Goal: Navigation & Orientation: Find specific page/section

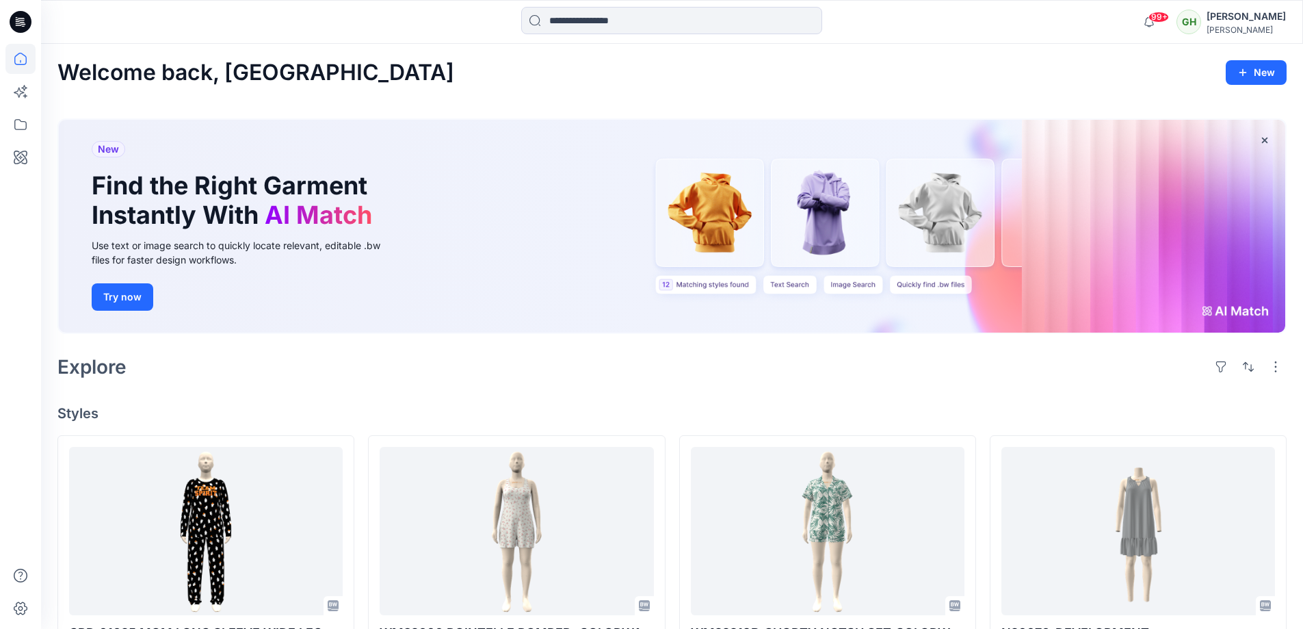
scroll to position [274, 0]
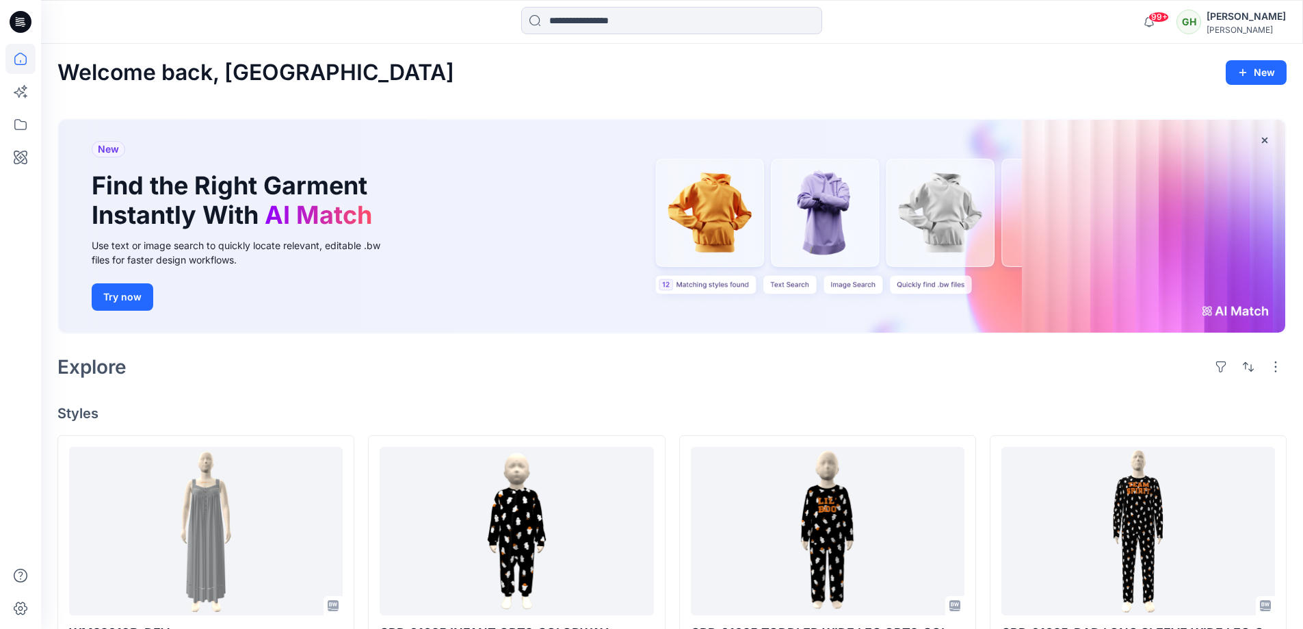
scroll to position [274, 0]
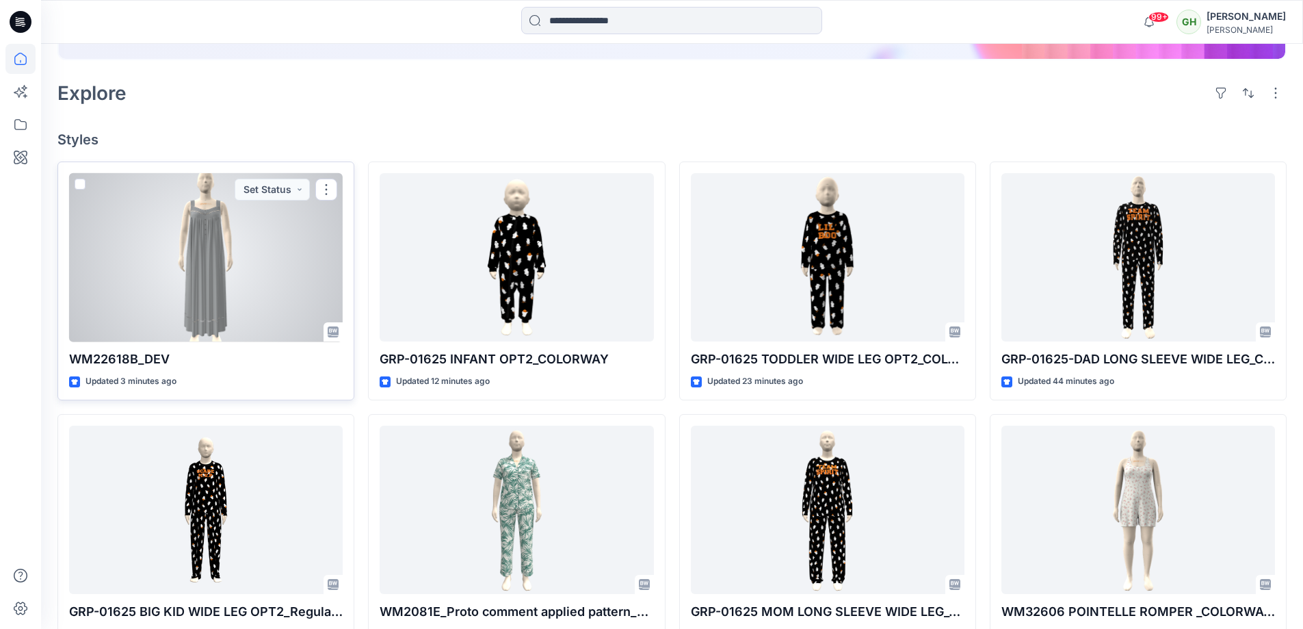
click at [267, 310] on div at bounding box center [206, 257] width 274 height 169
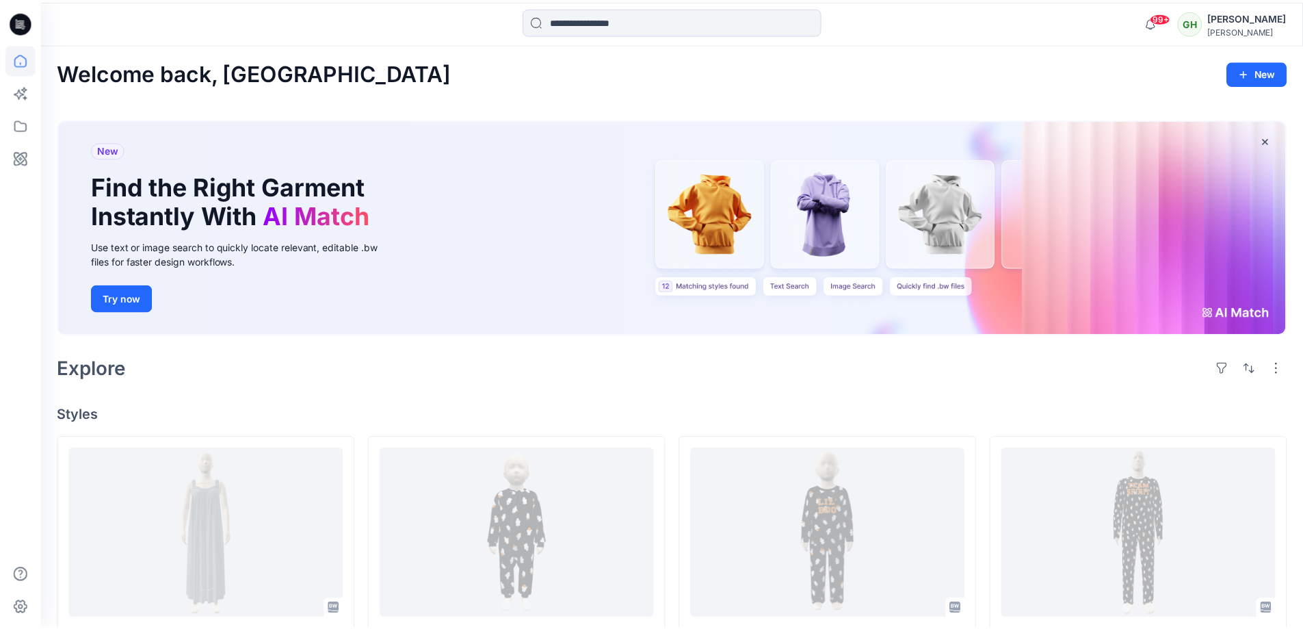
scroll to position [274, 0]
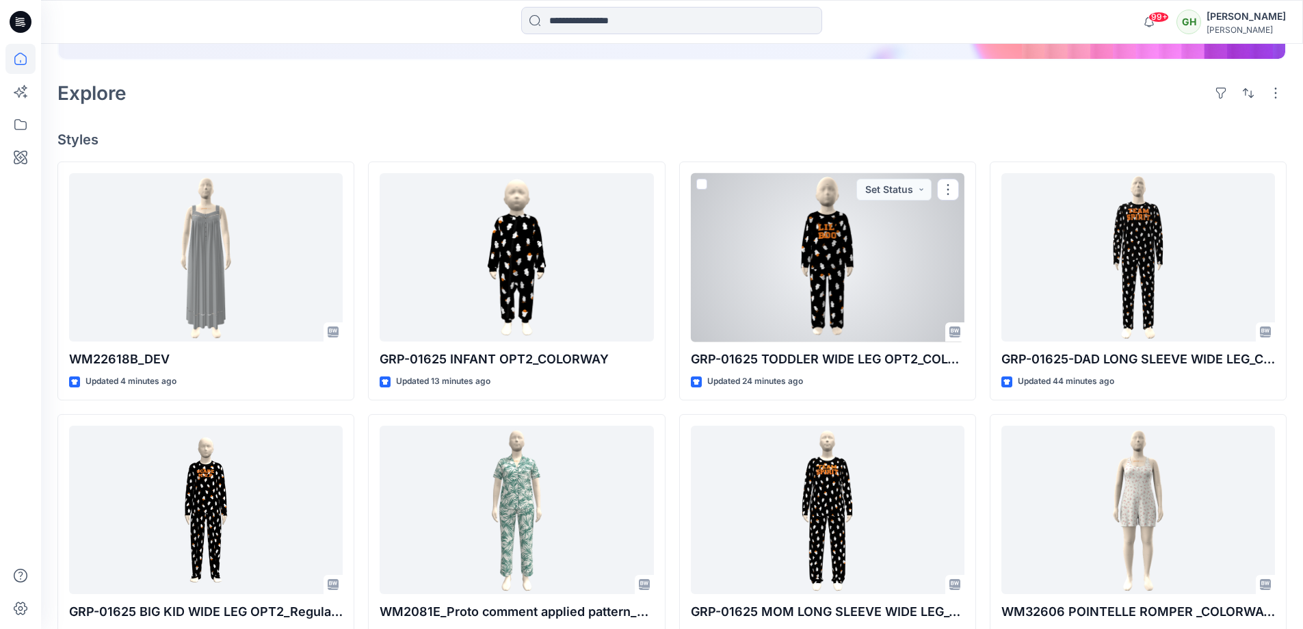
click at [850, 242] on div at bounding box center [828, 257] width 274 height 169
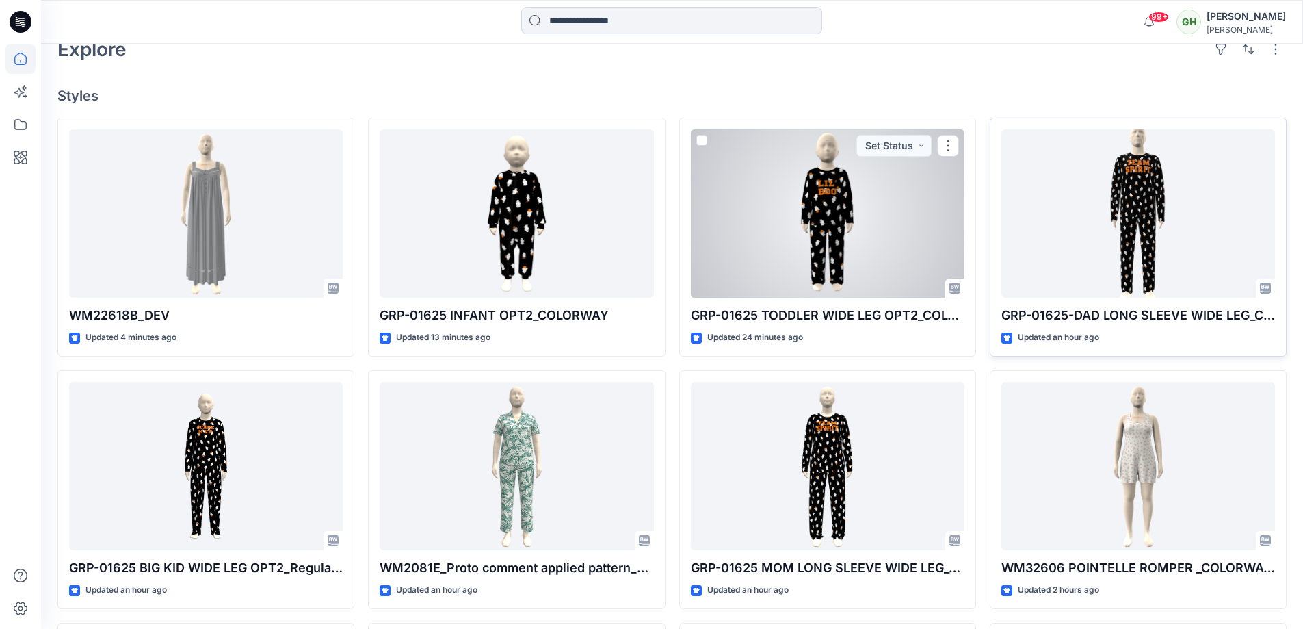
scroll to position [342, 0]
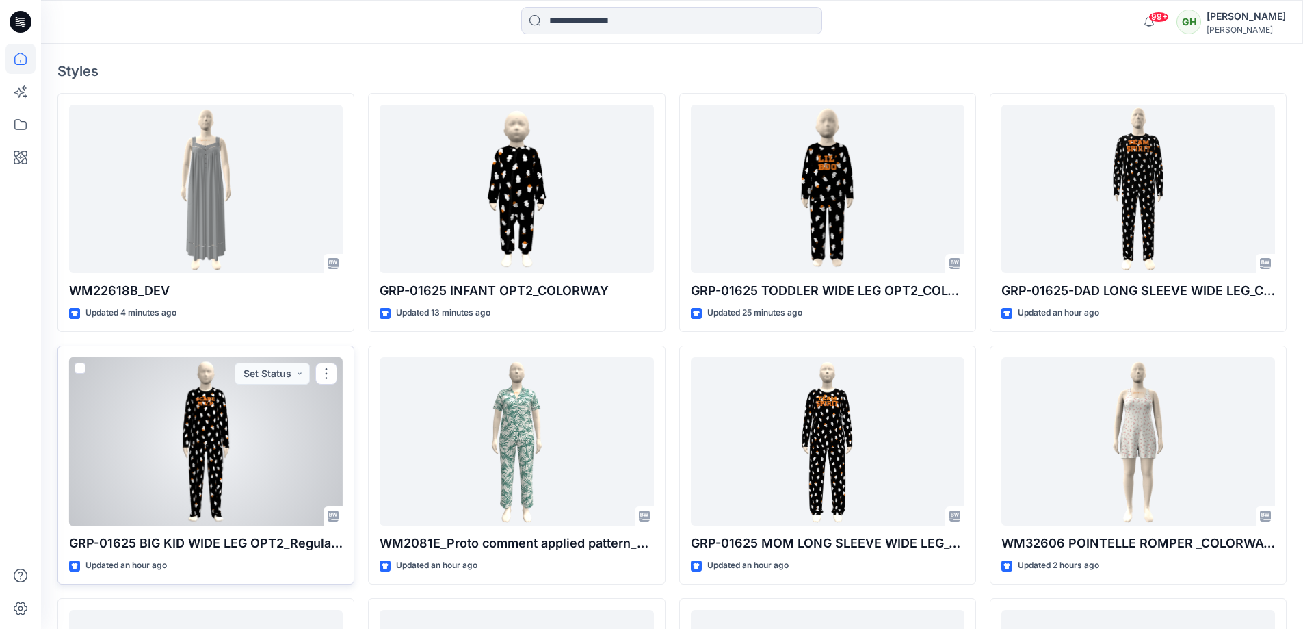
click at [294, 445] on div at bounding box center [206, 441] width 274 height 169
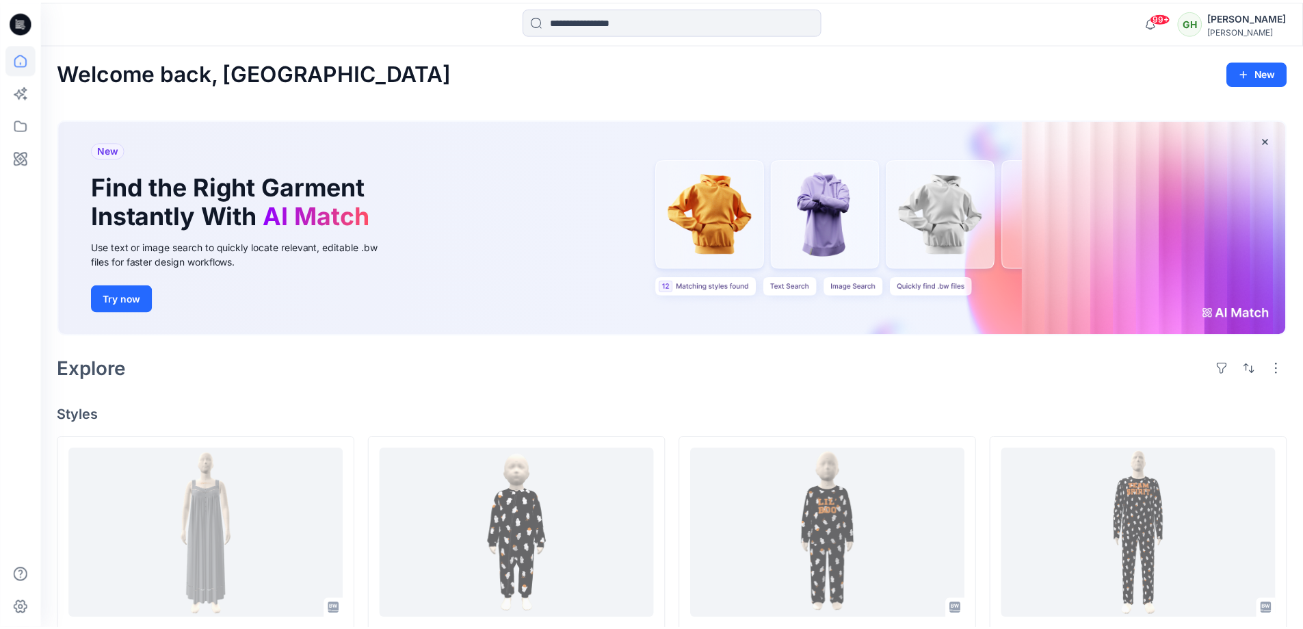
scroll to position [342, 0]
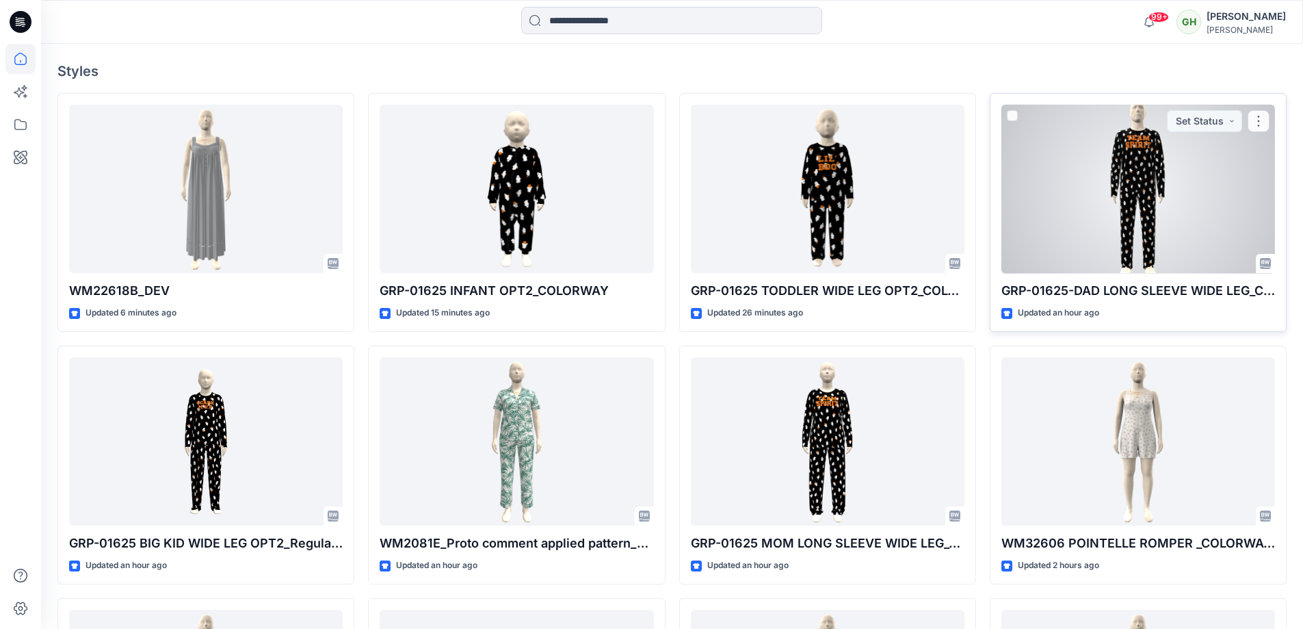
click at [1180, 181] on div at bounding box center [1139, 189] width 274 height 169
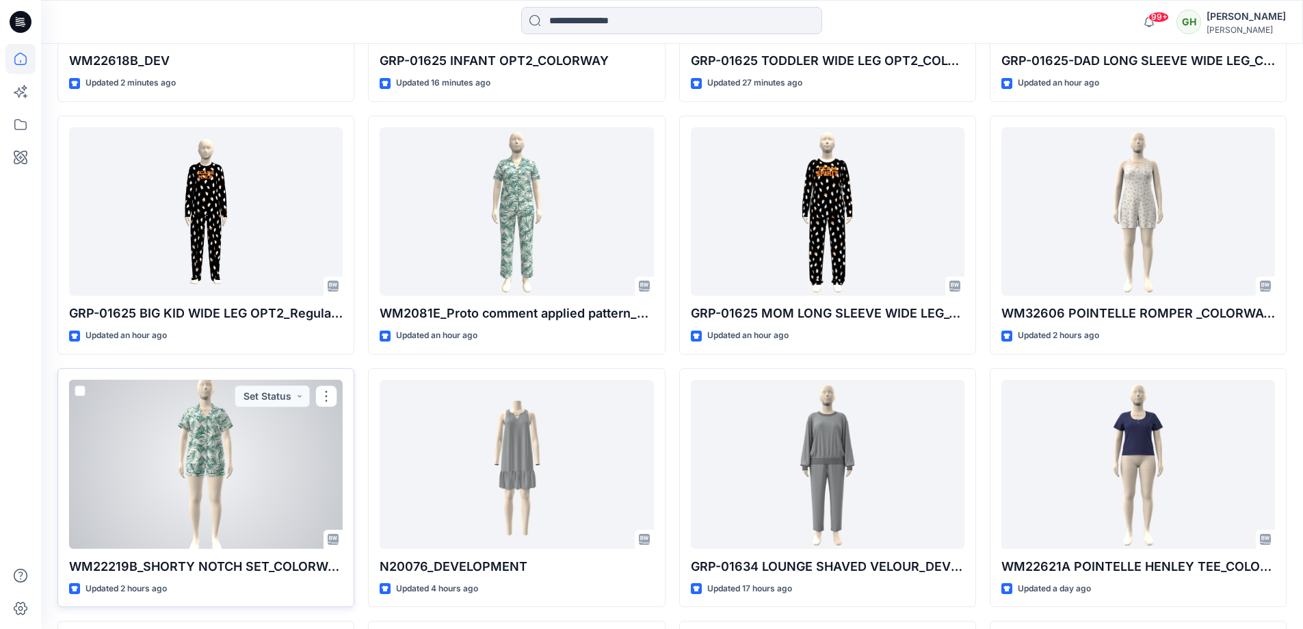
scroll to position [547, 0]
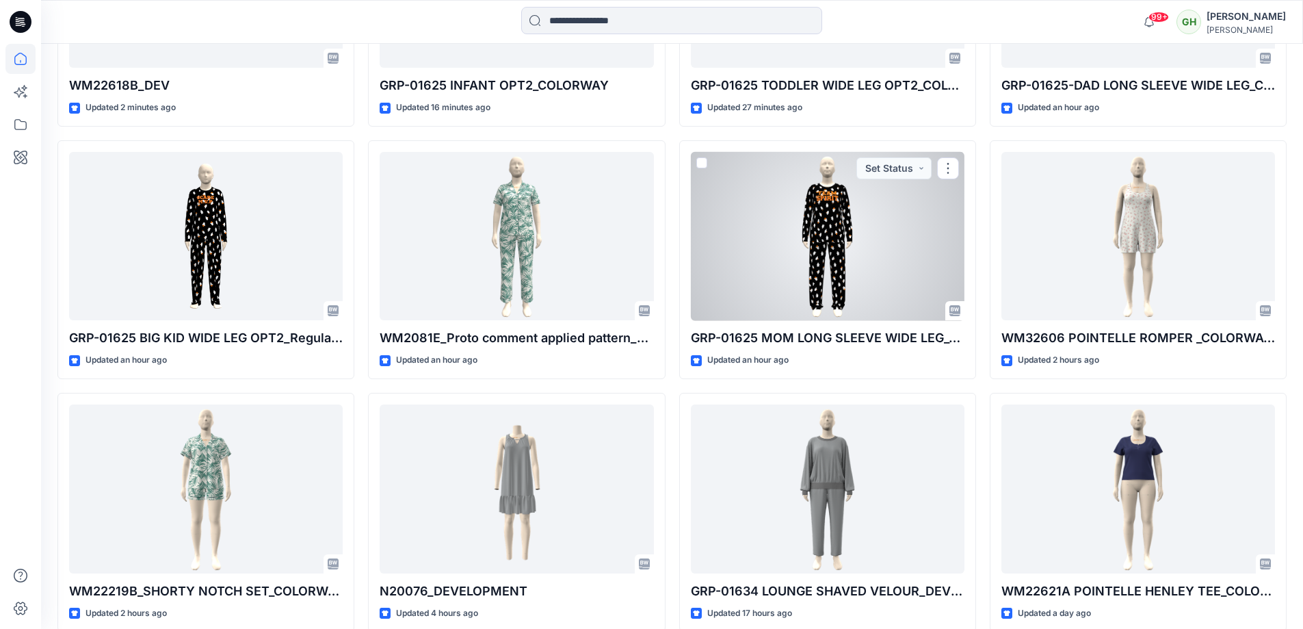
drag, startPoint x: 884, startPoint y: 246, endPoint x: 854, endPoint y: 230, distance: 34.0
click at [884, 246] on div at bounding box center [828, 236] width 274 height 169
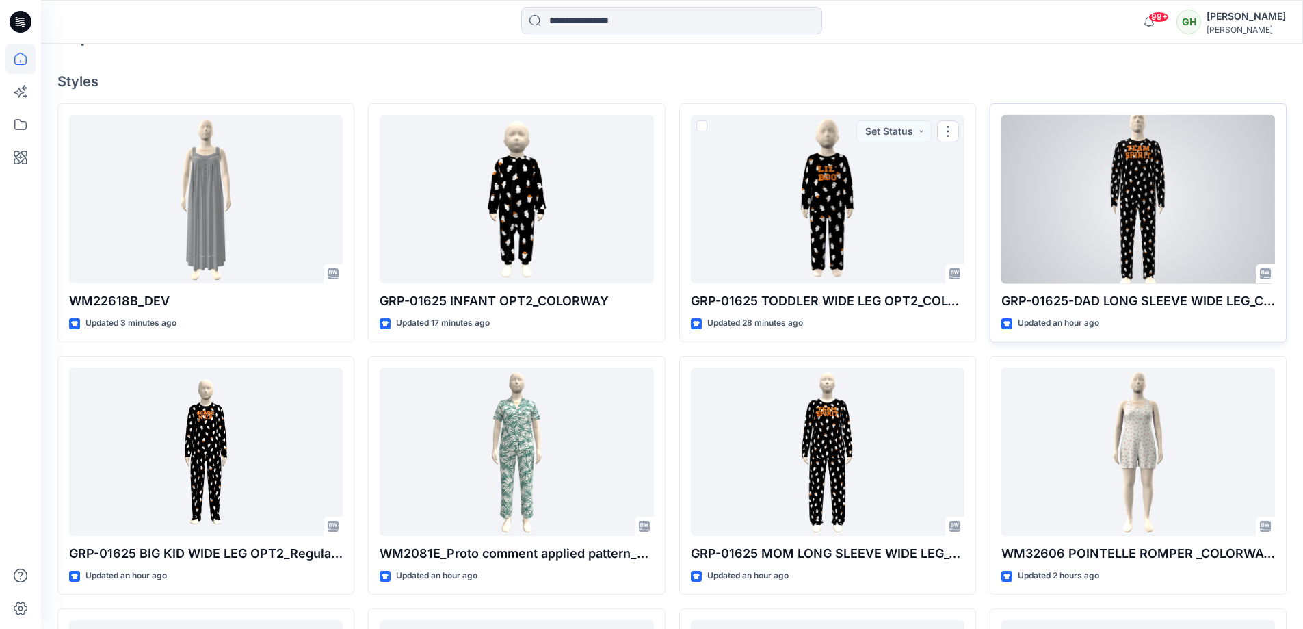
scroll to position [342, 0]
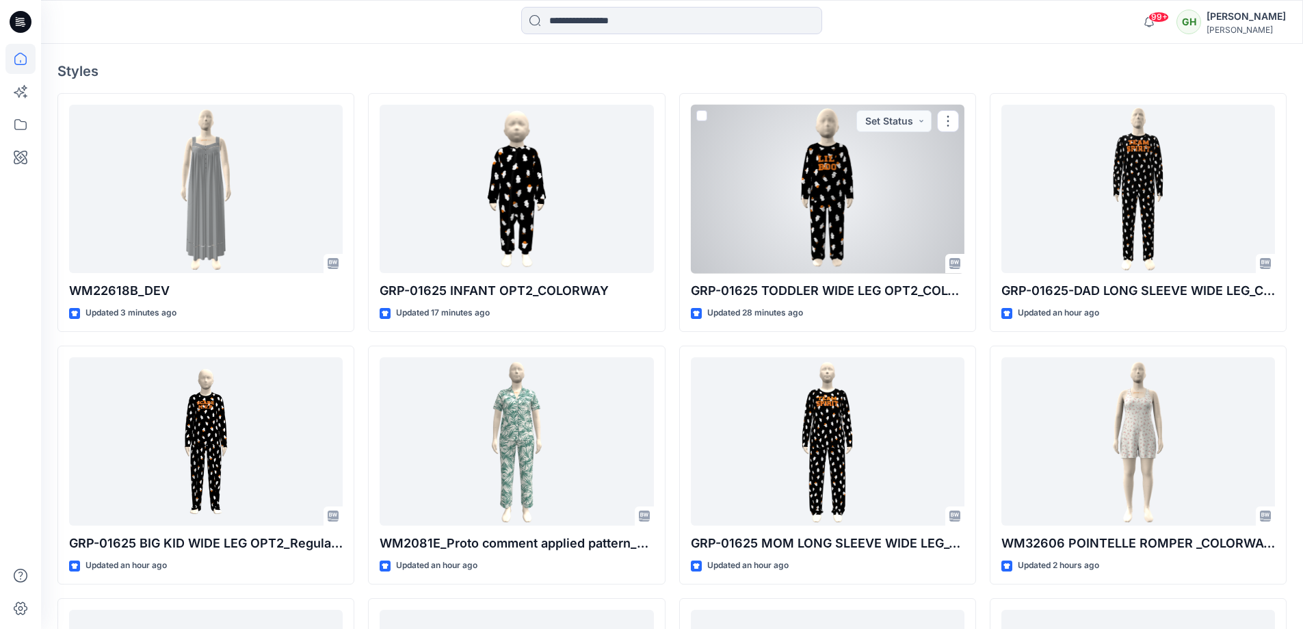
drag, startPoint x: 833, startPoint y: 203, endPoint x: 802, endPoint y: 195, distance: 32.4
click at [833, 203] on div at bounding box center [828, 189] width 274 height 169
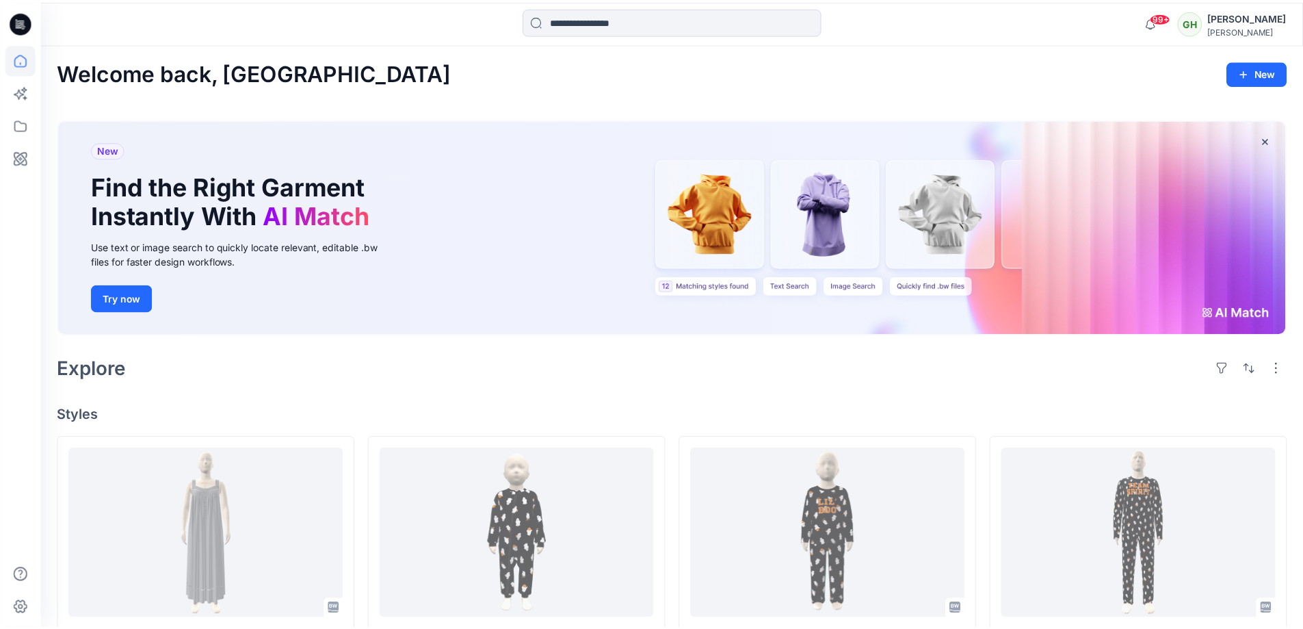
scroll to position [342, 0]
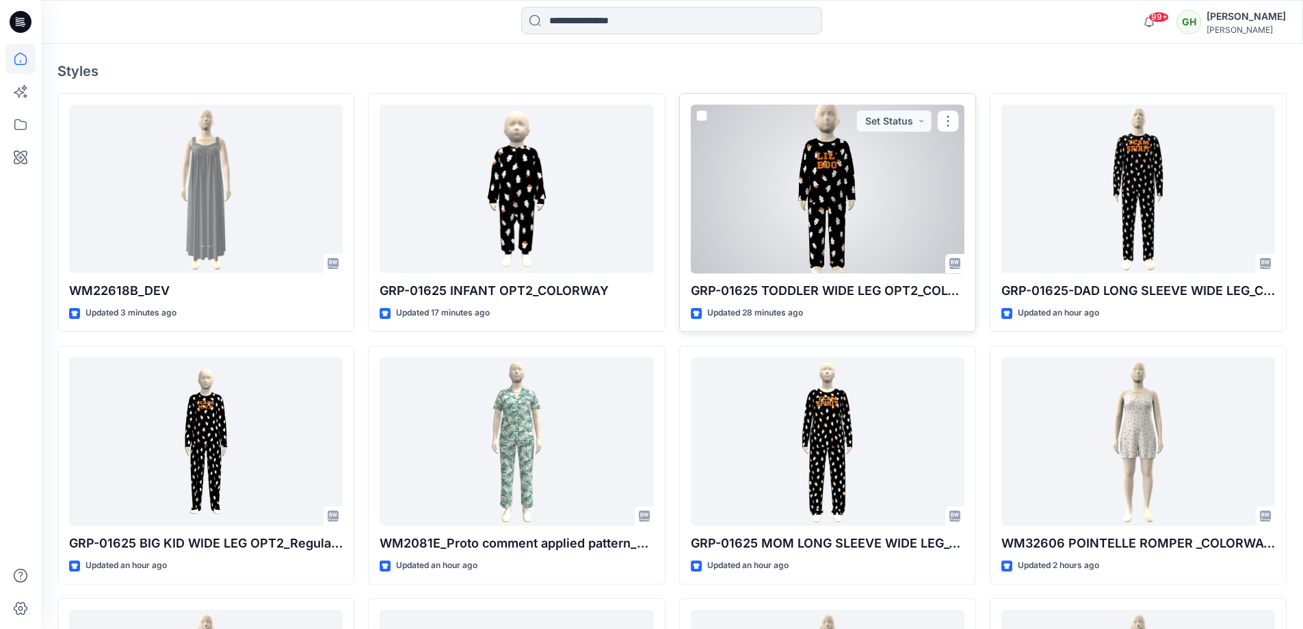
click at [789, 180] on div at bounding box center [828, 189] width 274 height 169
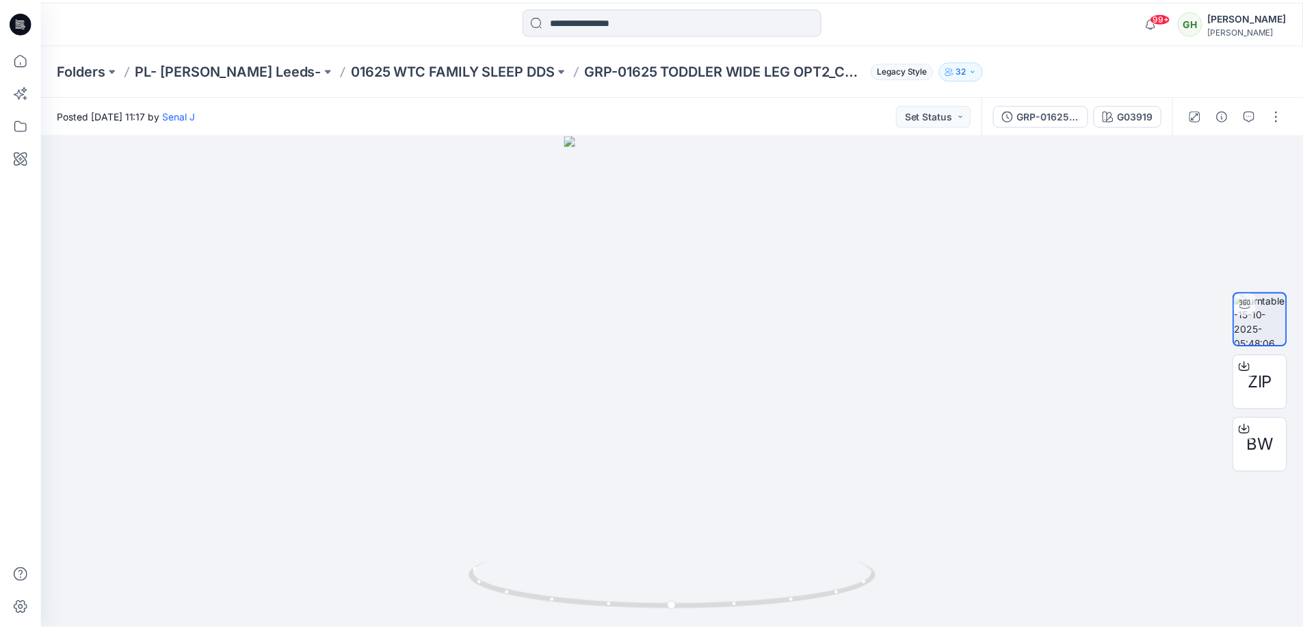
scroll to position [342, 0]
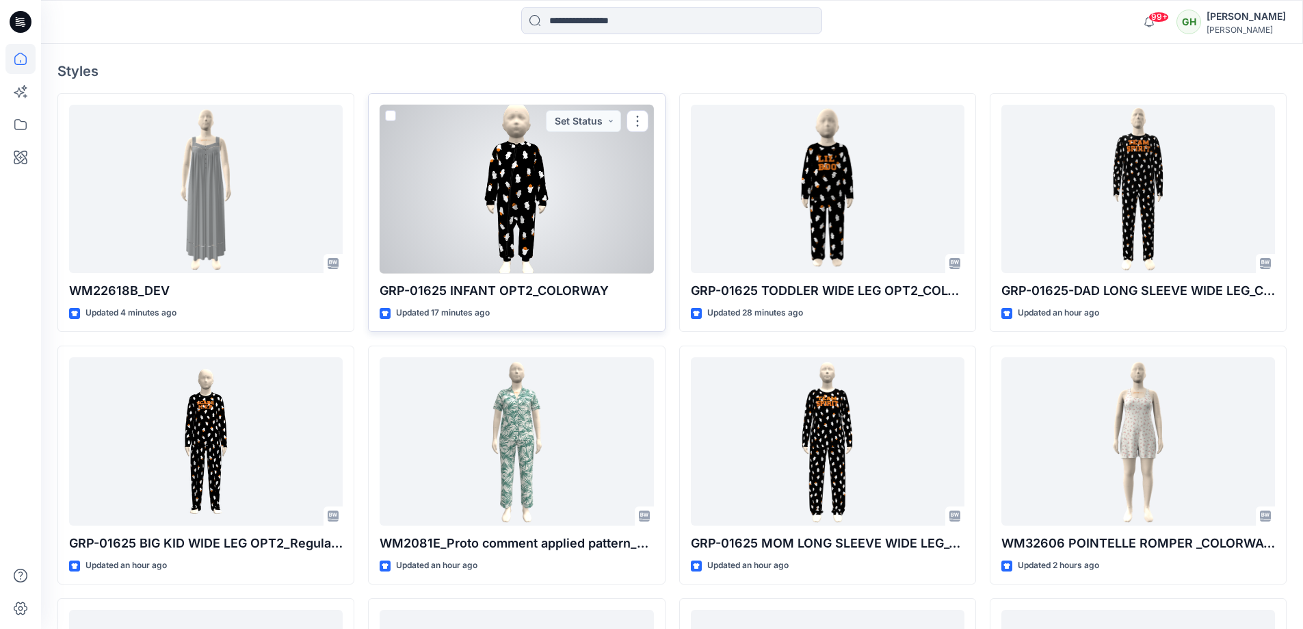
click at [468, 138] on div at bounding box center [517, 189] width 274 height 169
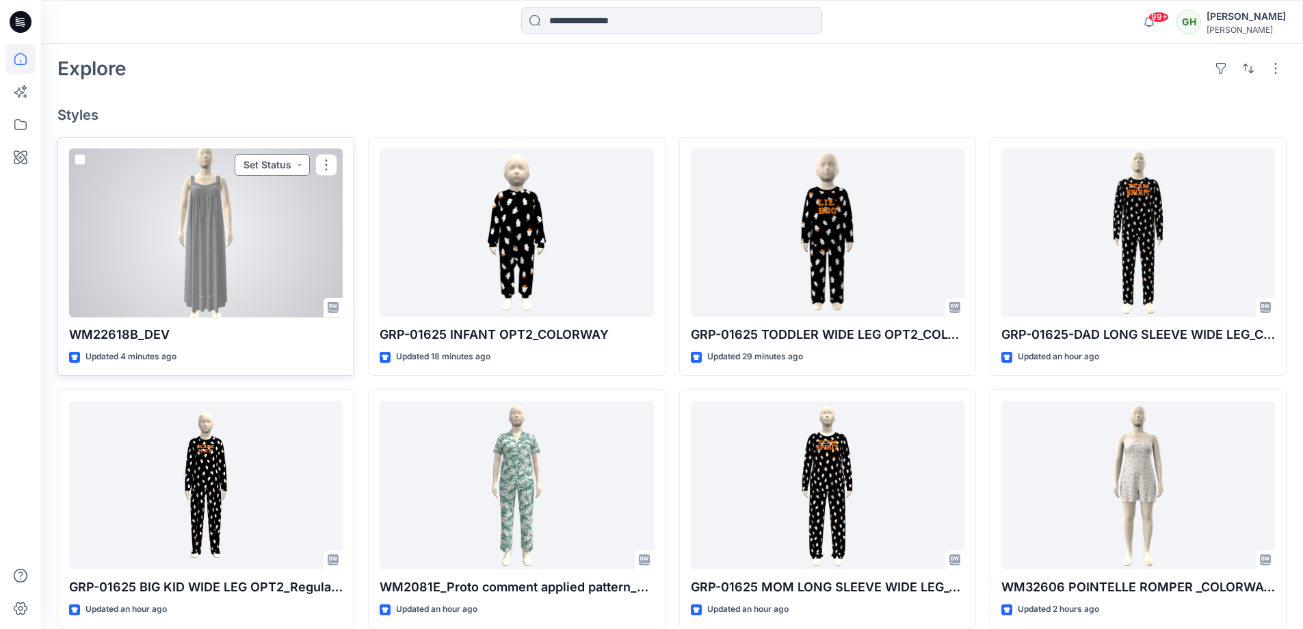
scroll to position [274, 0]
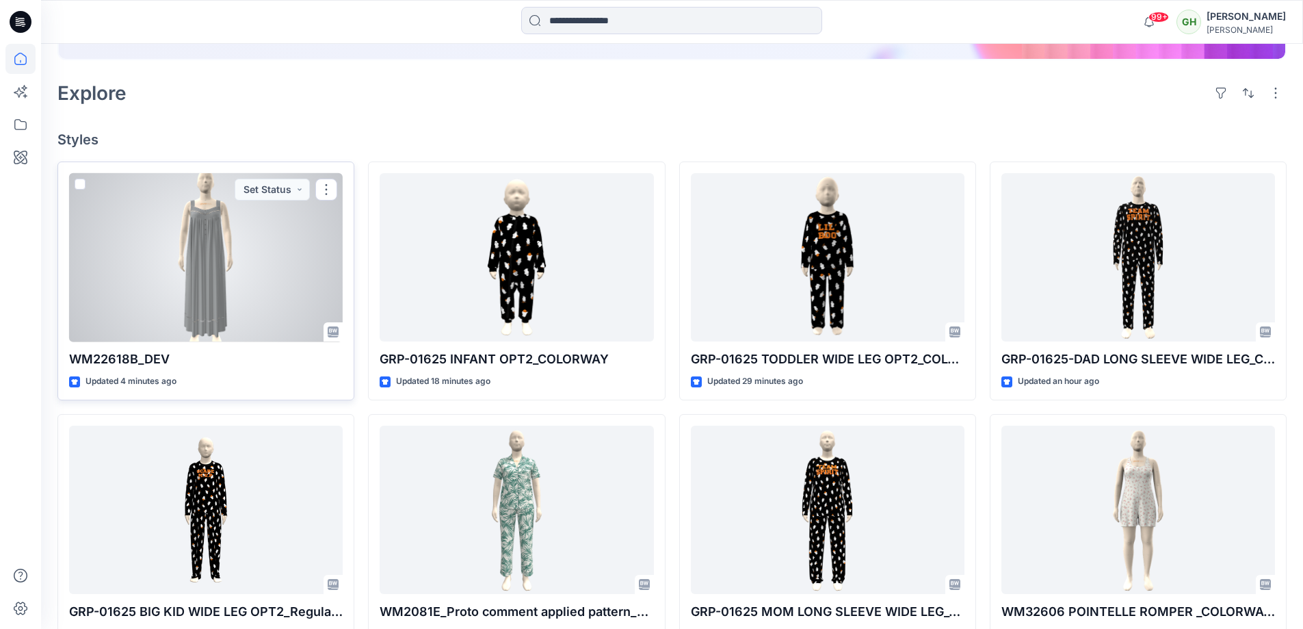
click at [194, 270] on div at bounding box center [206, 257] width 274 height 169
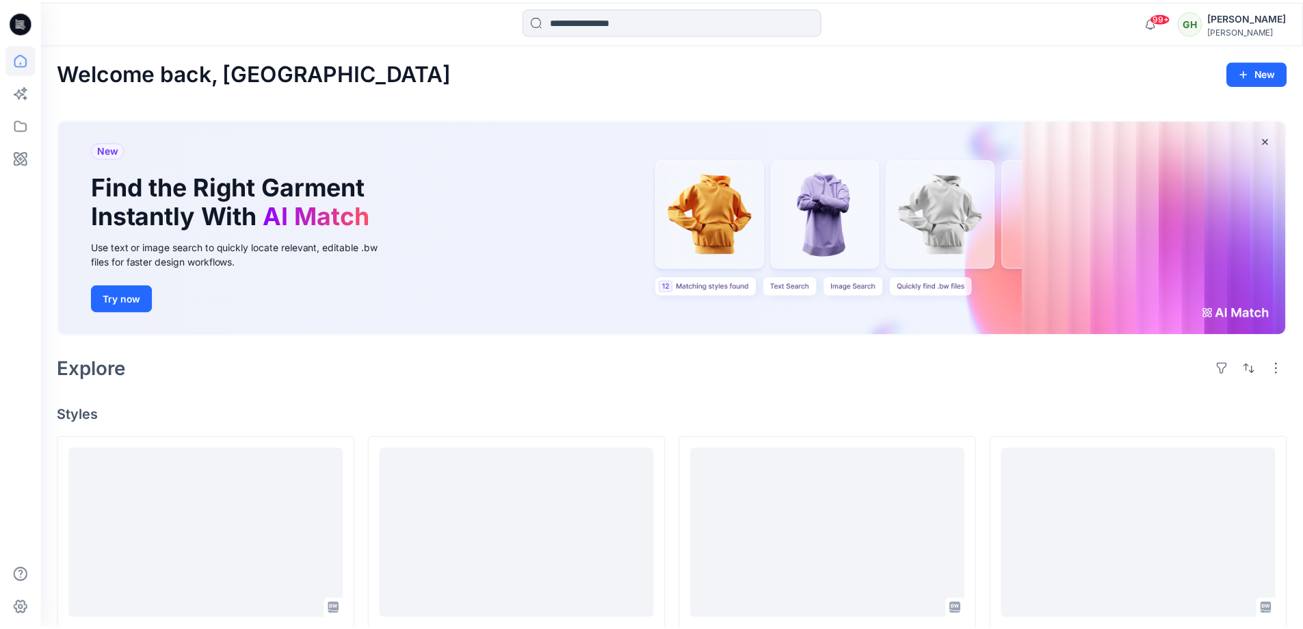
scroll to position [274, 0]
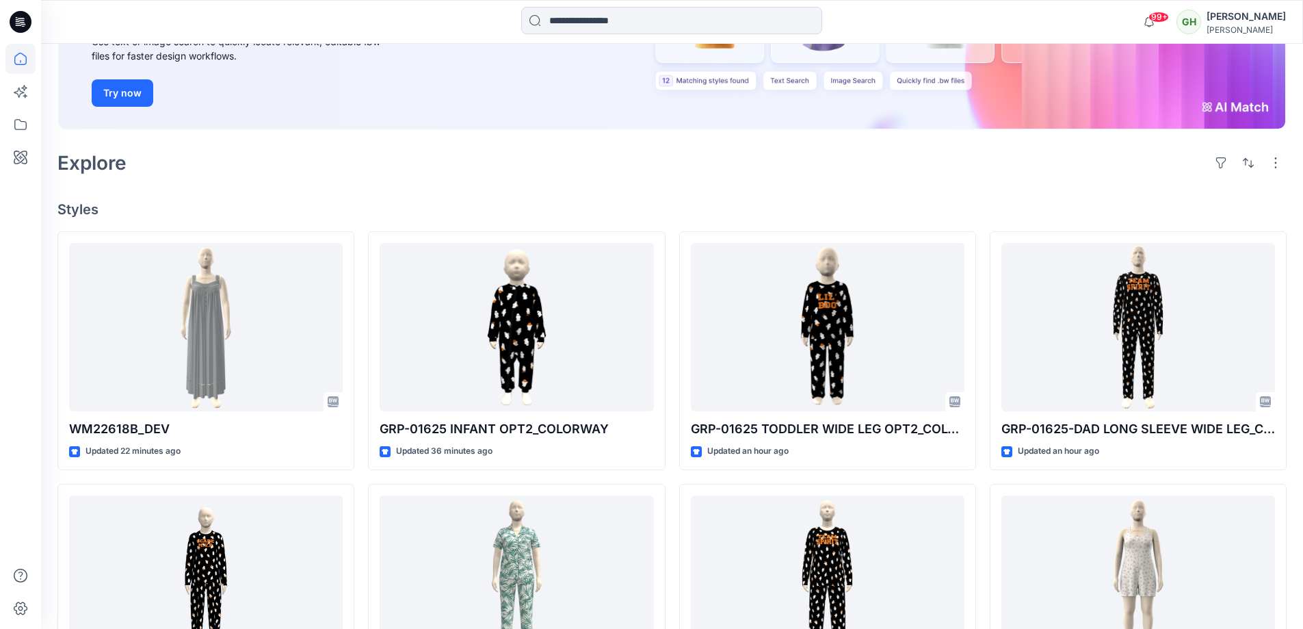
scroll to position [205, 0]
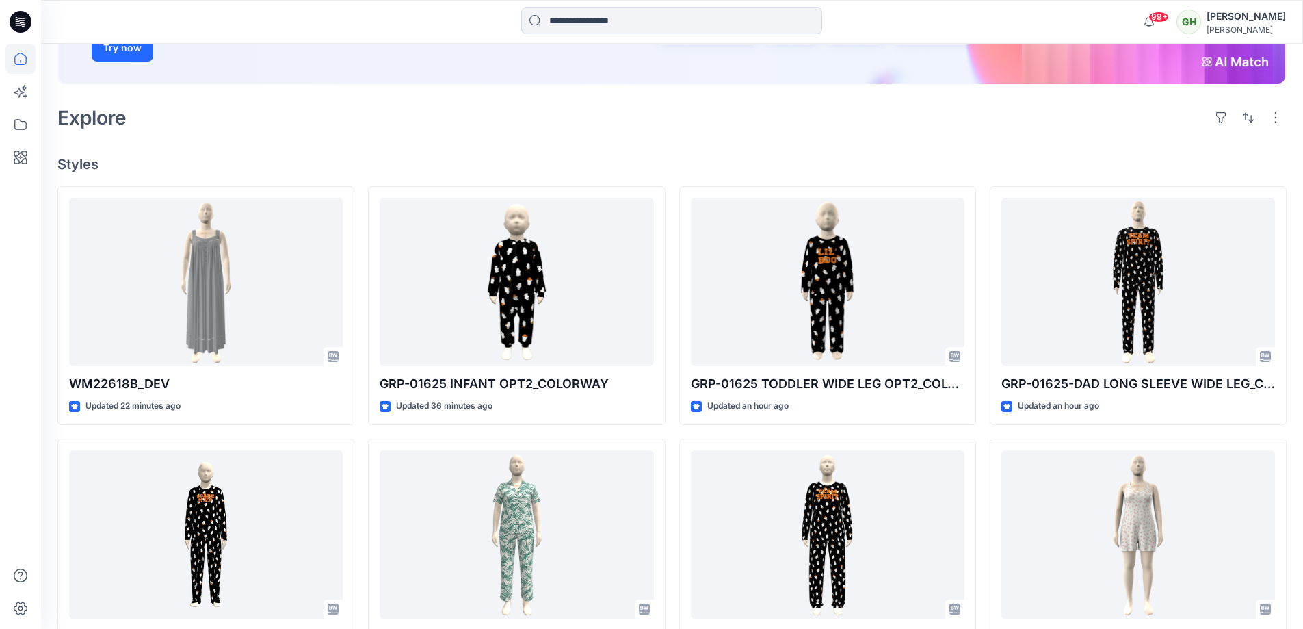
scroll to position [274, 0]
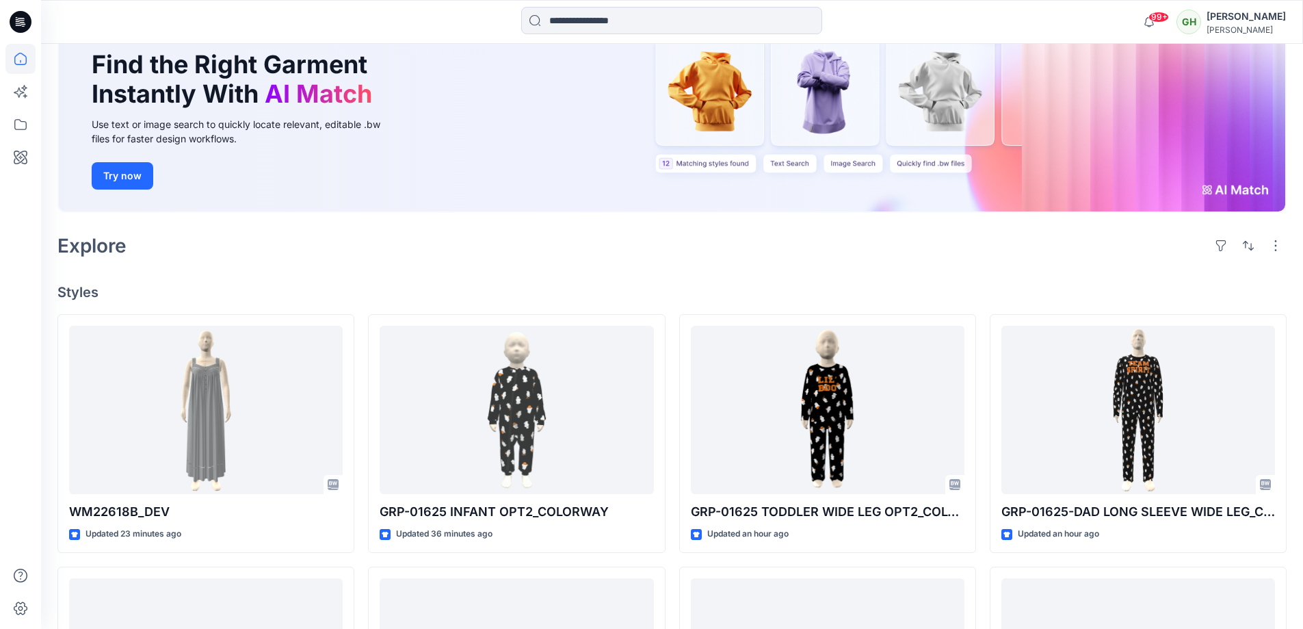
scroll to position [274, 0]
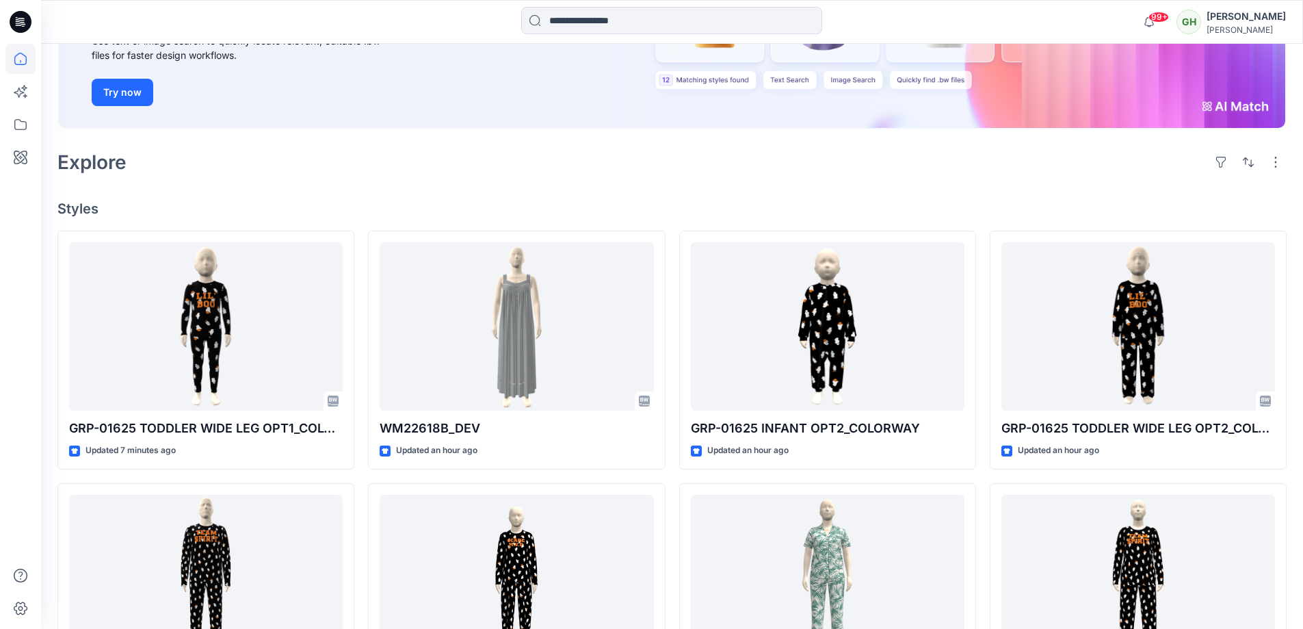
scroll to position [205, 0]
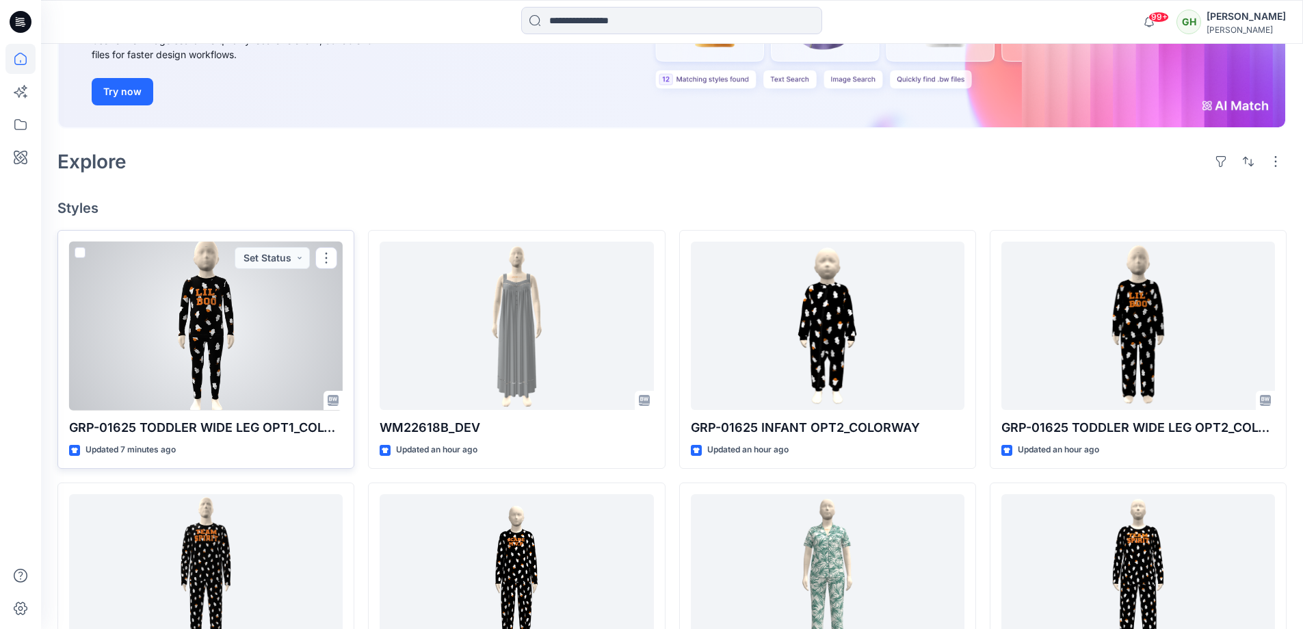
click at [204, 323] on div at bounding box center [206, 326] width 274 height 169
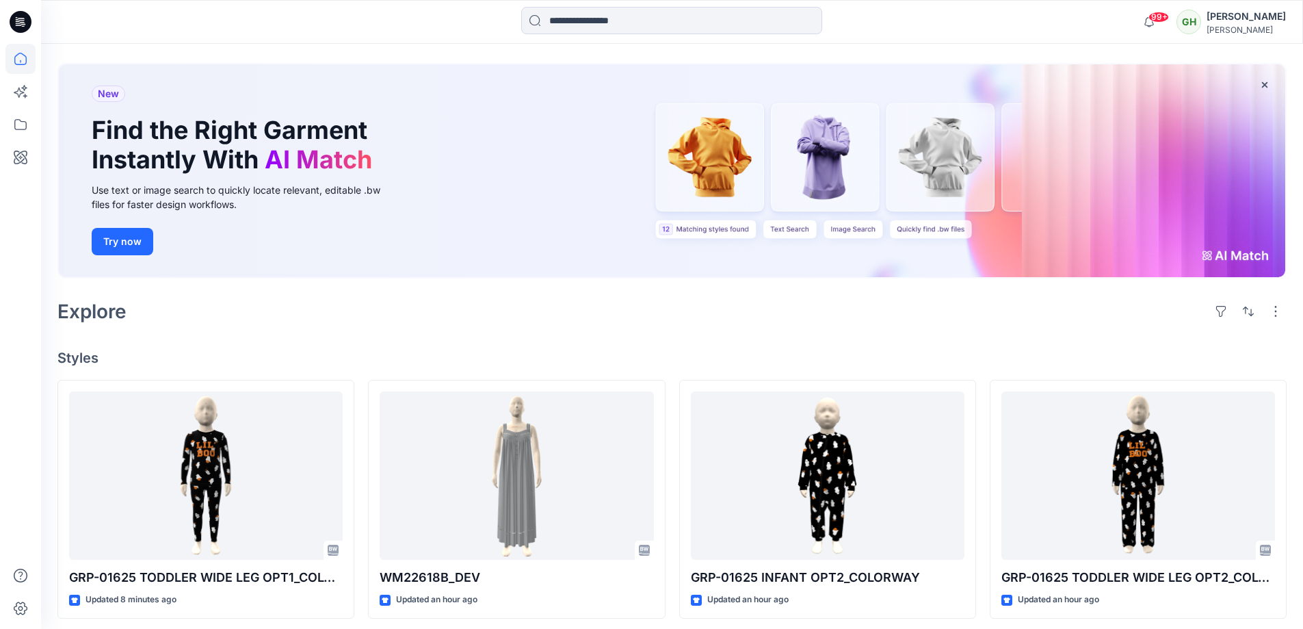
scroll to position [205, 0]
